Goal: Navigation & Orientation: Go to known website

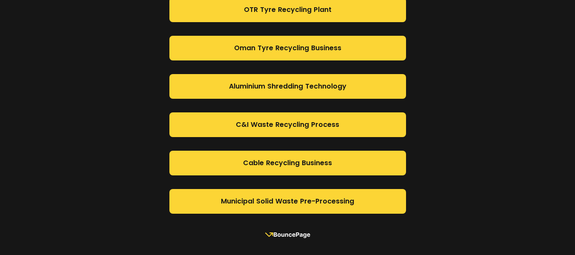
scroll to position [731, 0]
click at [293, 235] on rect at bounding box center [287, 234] width 58 height 21
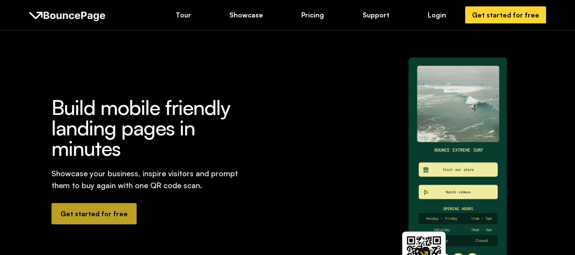
click at [104, 221] on link "Get started for free" at bounding box center [94, 213] width 85 height 21
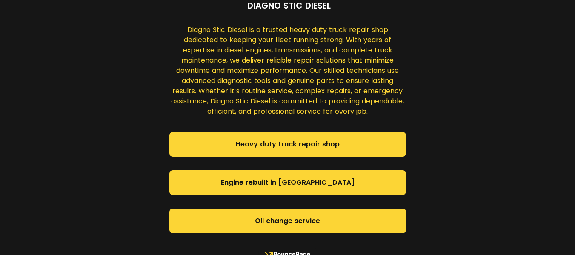
scroll to position [42, 0]
